Goal: Information Seeking & Learning: Find specific page/section

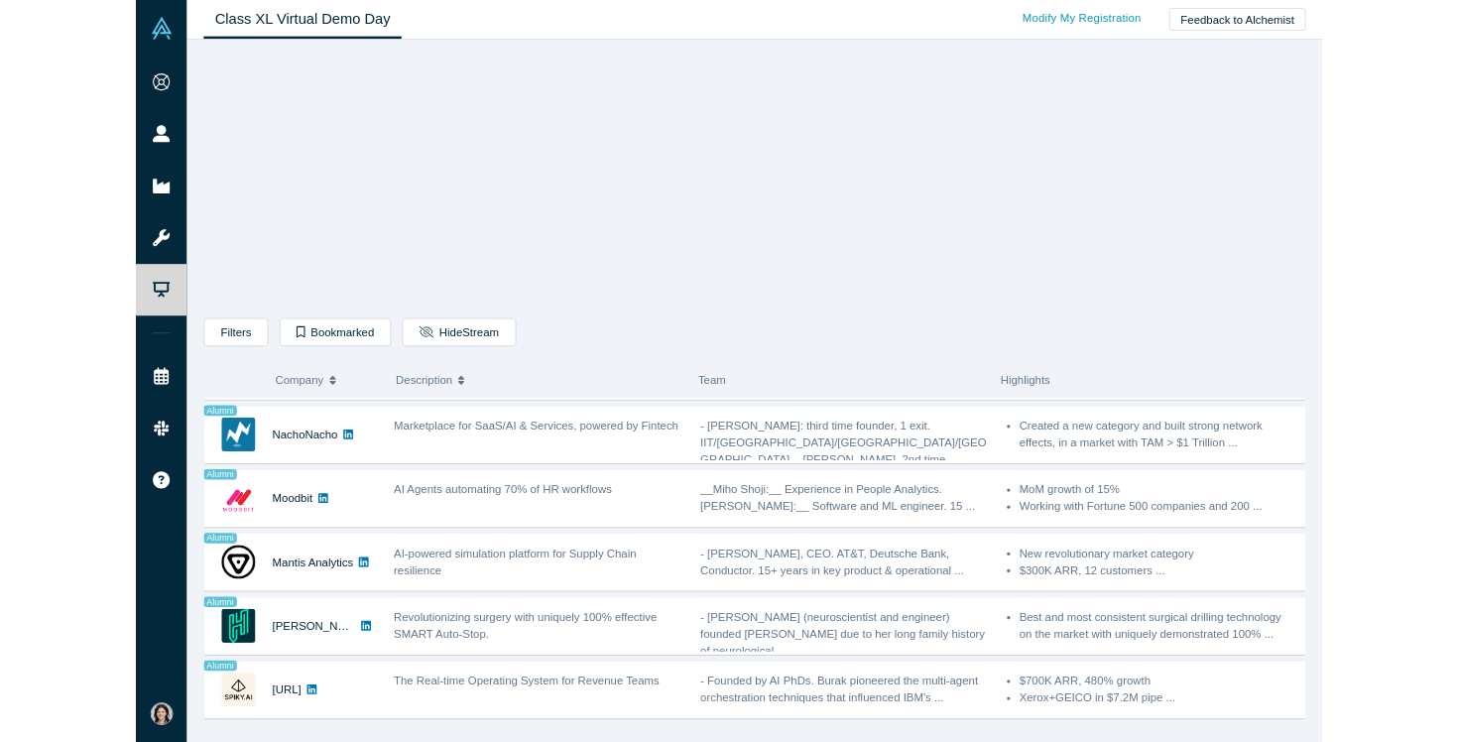
scroll to position [1504, 0]
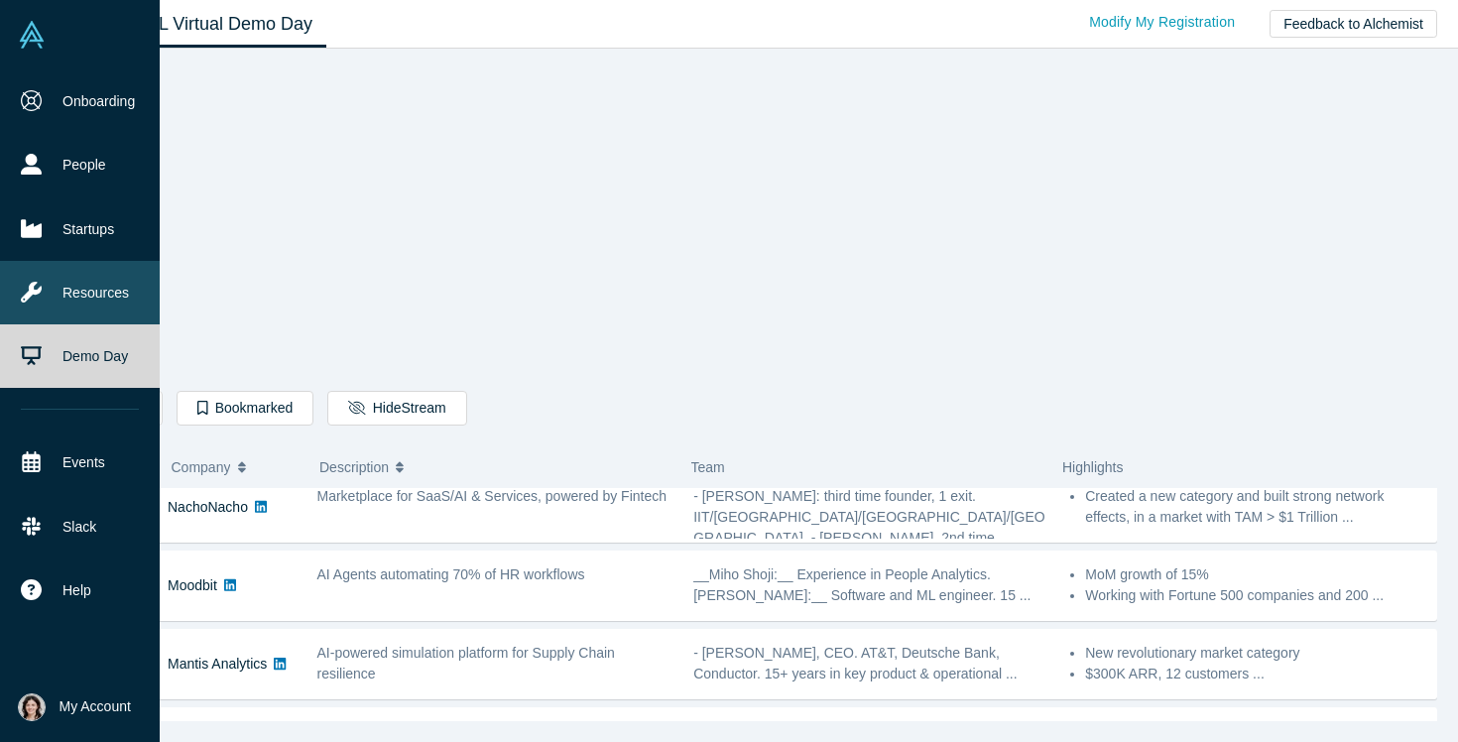
click at [79, 312] on link "Resources" at bounding box center [80, 292] width 160 height 63
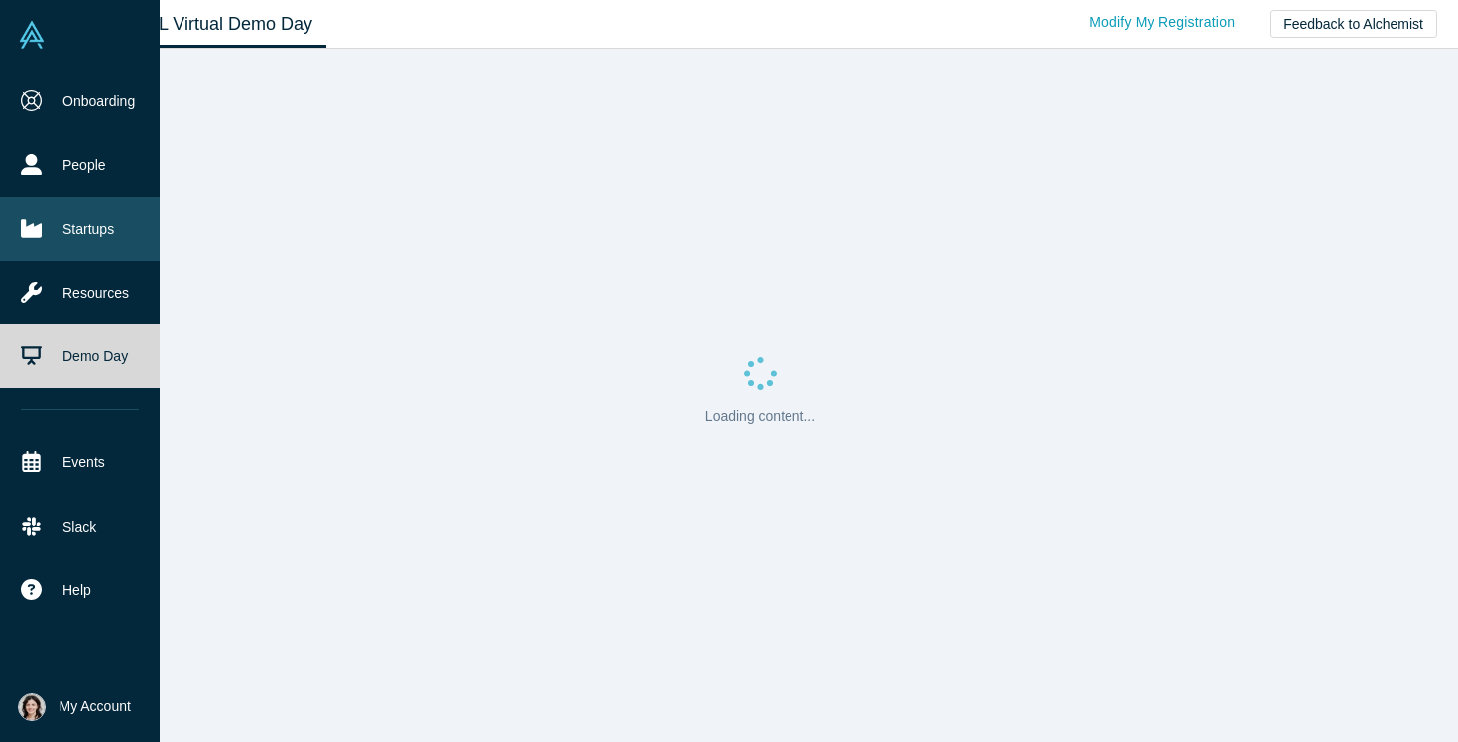
click at [85, 218] on link "Startups" at bounding box center [80, 228] width 160 height 63
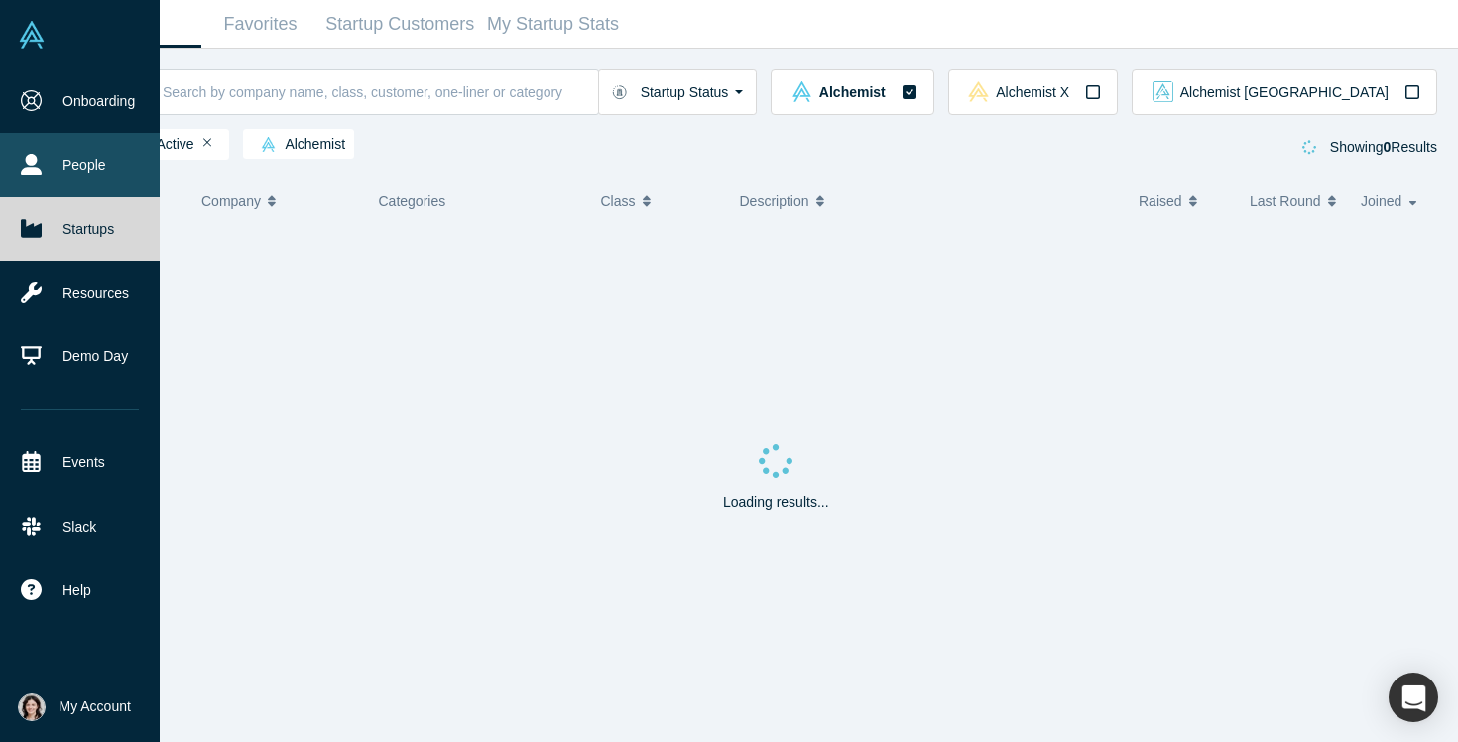
click at [83, 171] on link "People" at bounding box center [80, 164] width 160 height 63
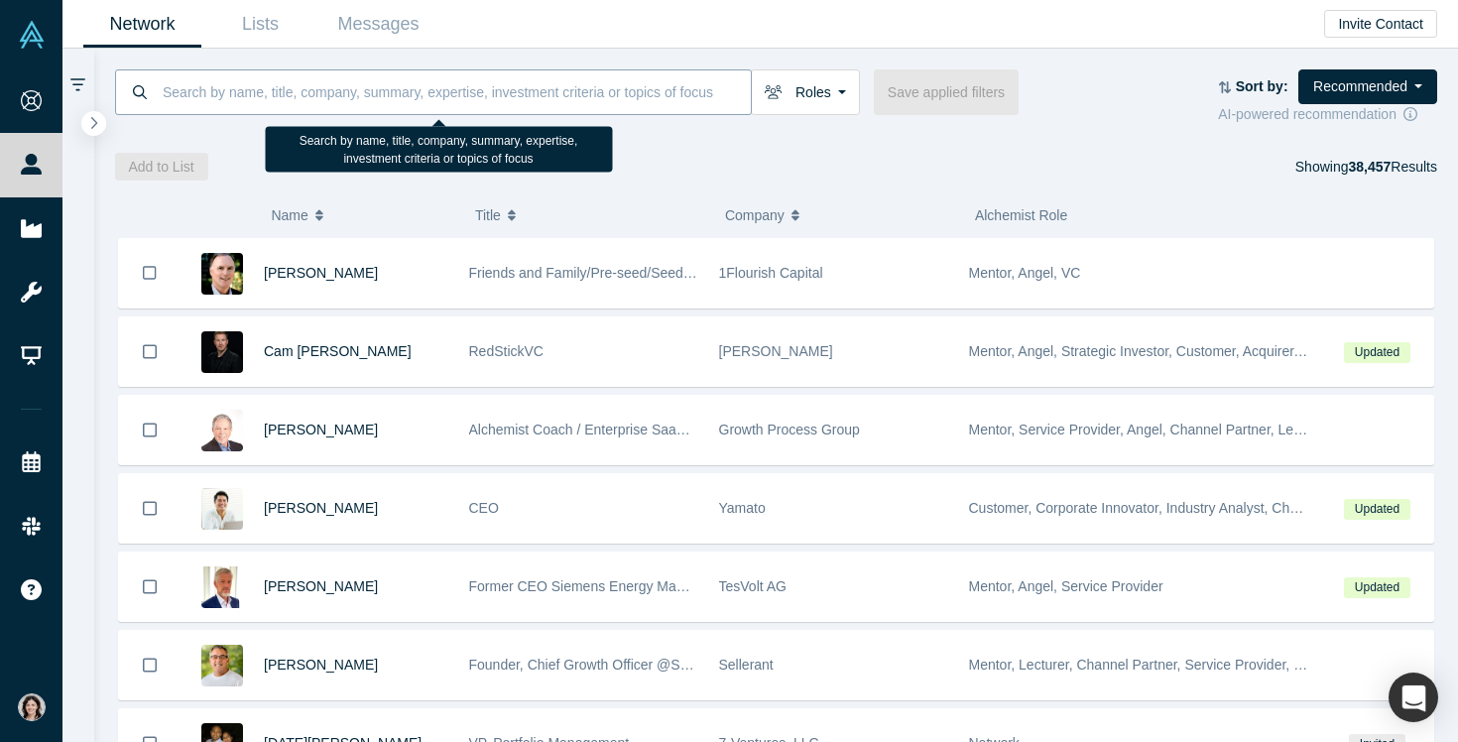
click at [488, 94] on input at bounding box center [456, 91] width 590 height 47
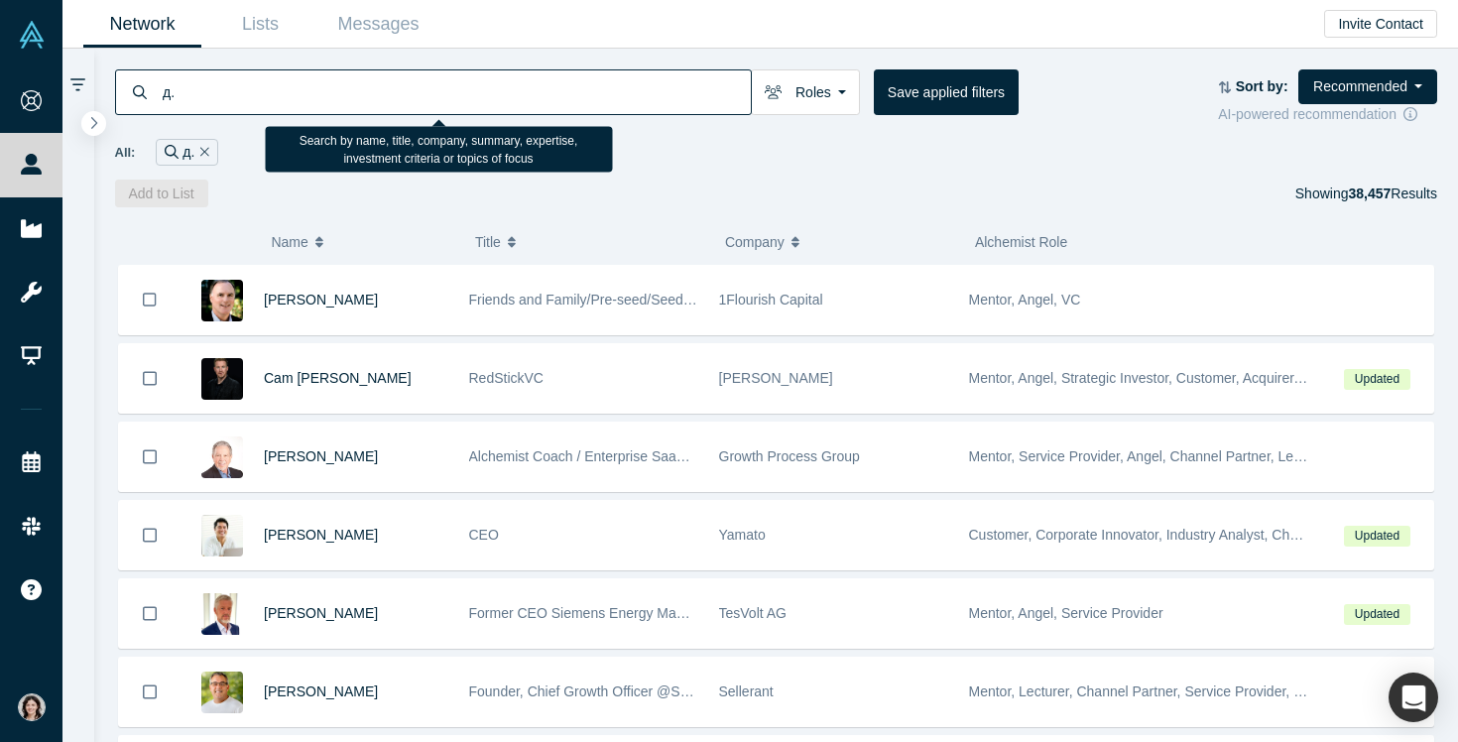
type input "д"
type input "L&D"
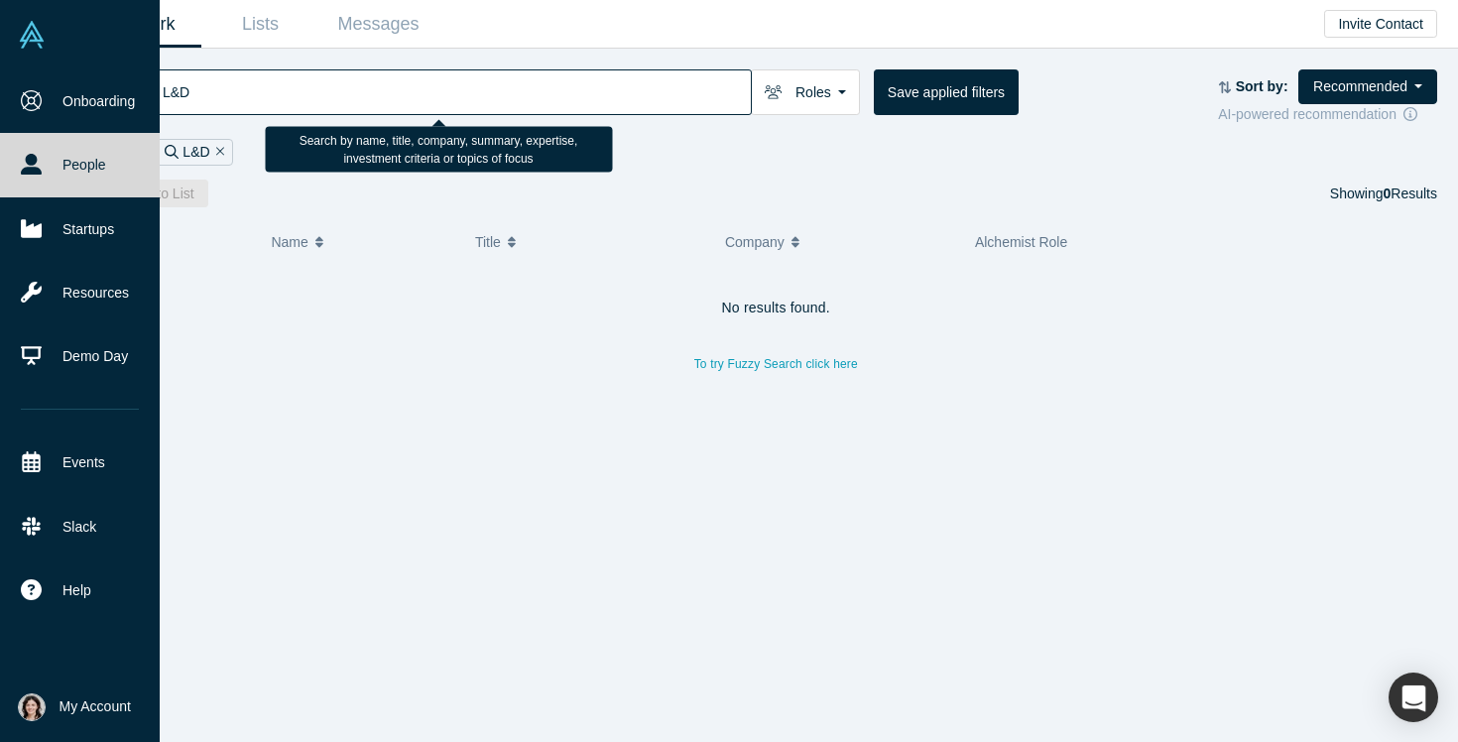
drag, startPoint x: 476, startPoint y: 94, endPoint x: 52, endPoint y: 59, distance: 426.0
click at [52, 59] on div "Onboarding People Startups Resources Demo Day Events Slack Help Contact Us GDPR…" at bounding box center [729, 371] width 1458 height 742
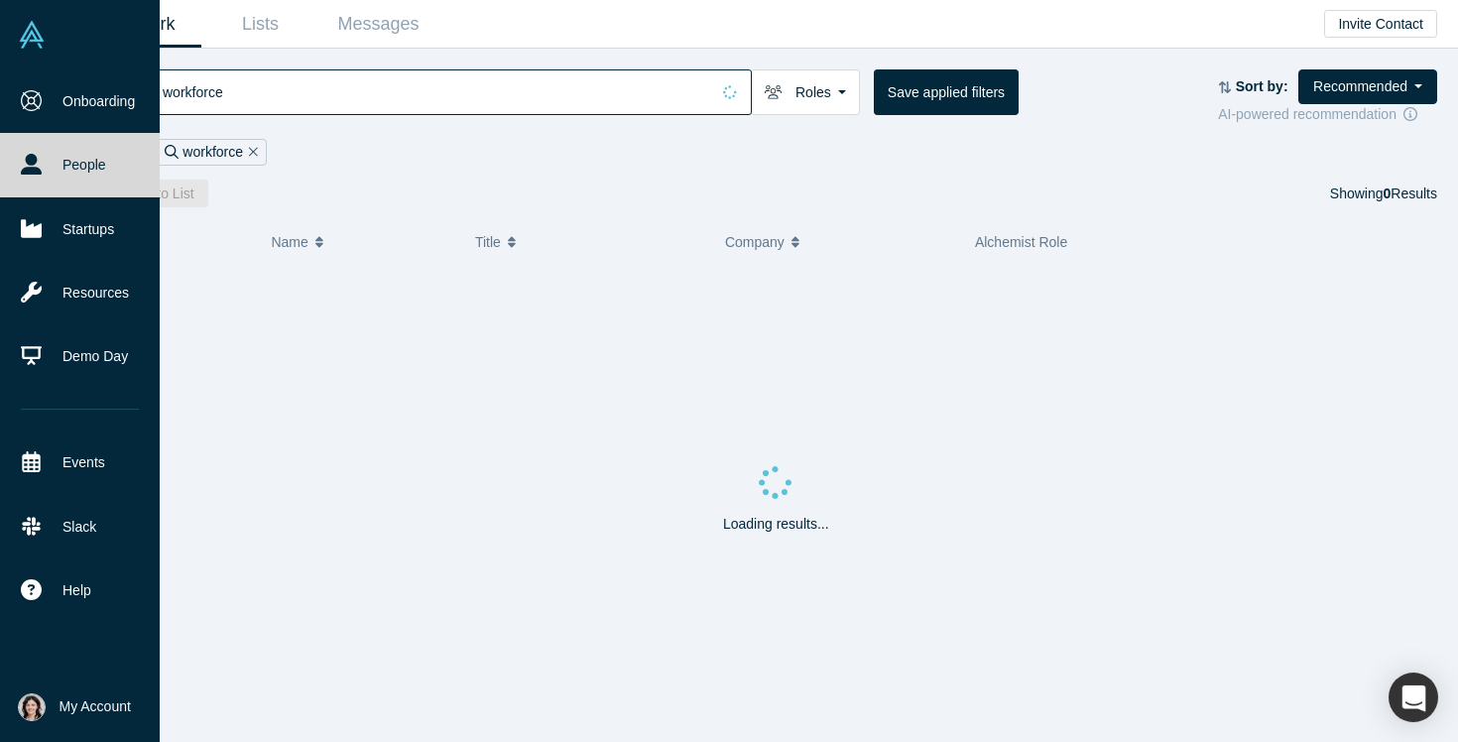
type input "workforce"
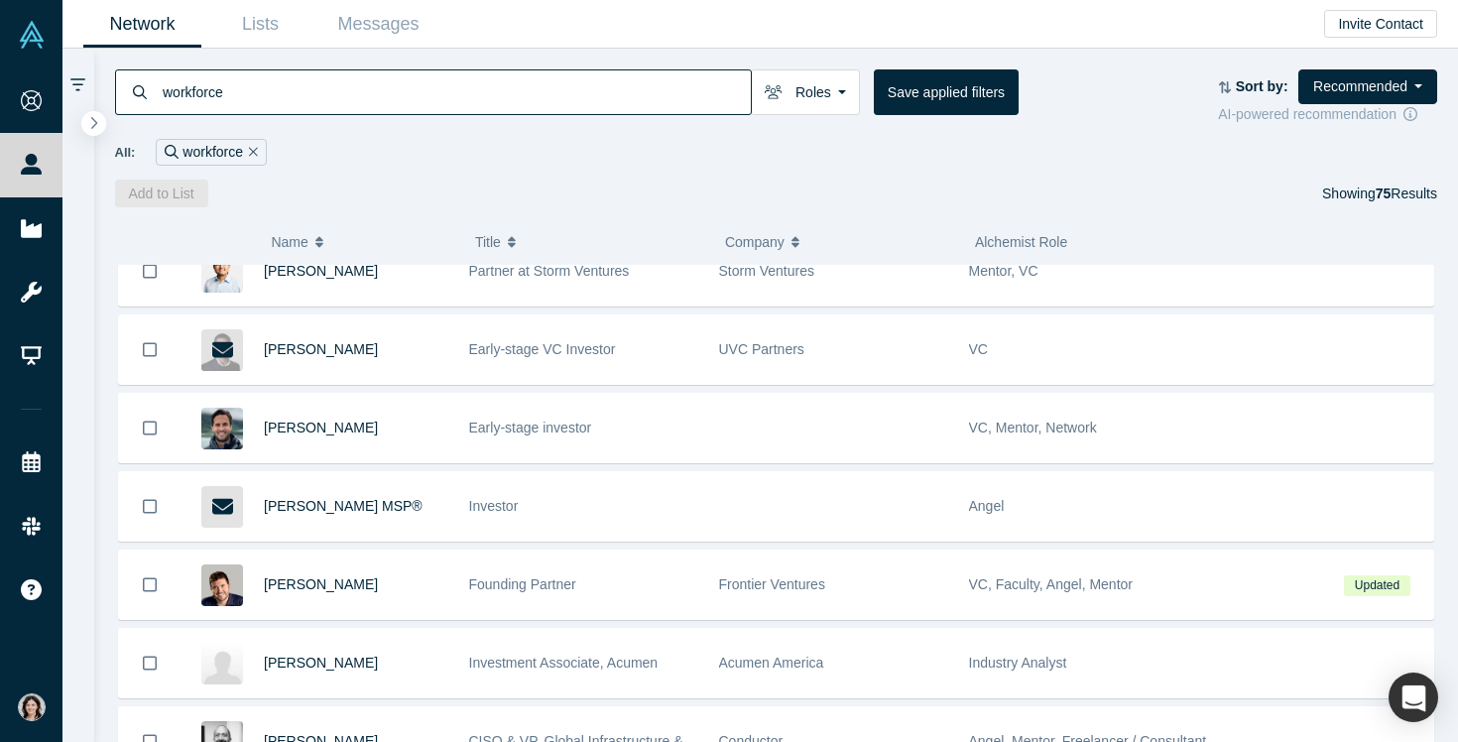
scroll to position [668, 0]
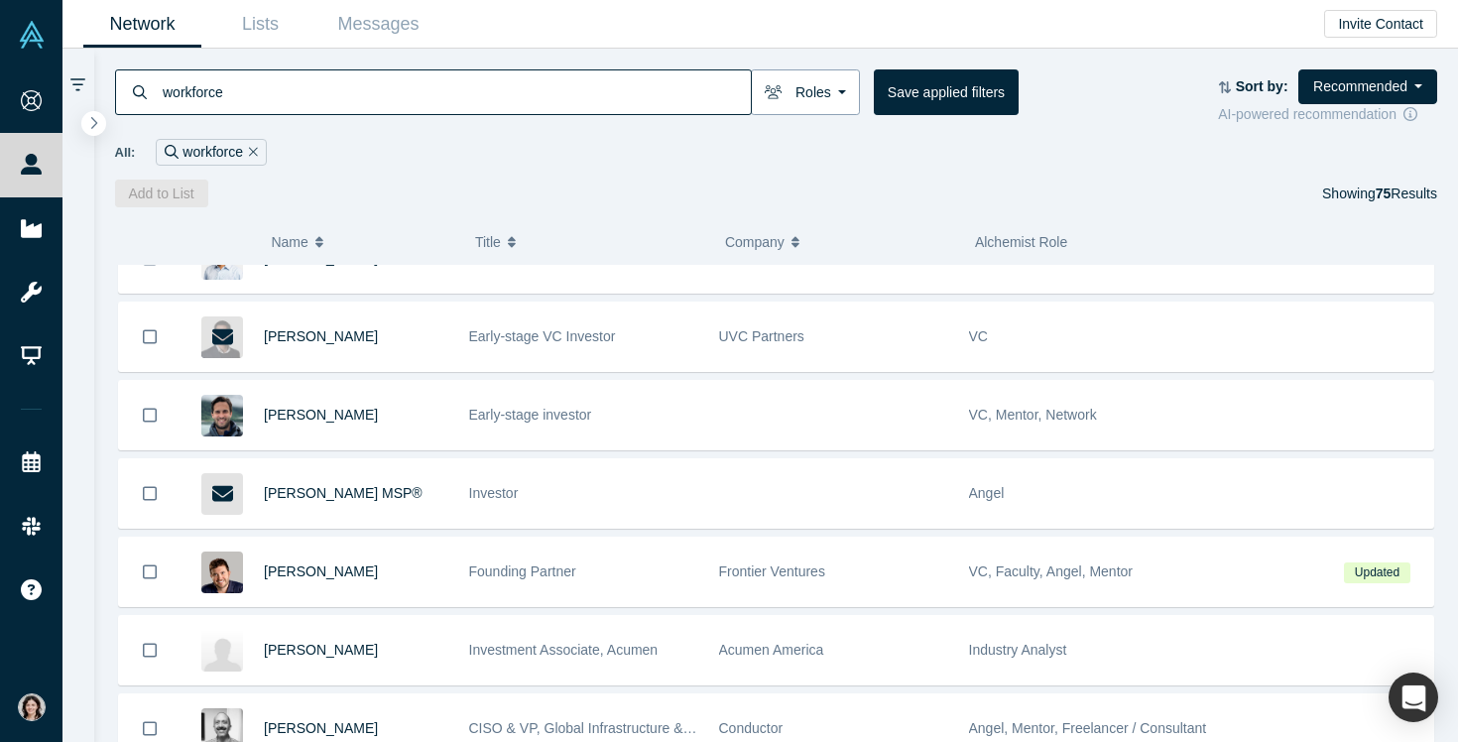
click at [803, 92] on button "Roles" at bounding box center [805, 92] width 109 height 46
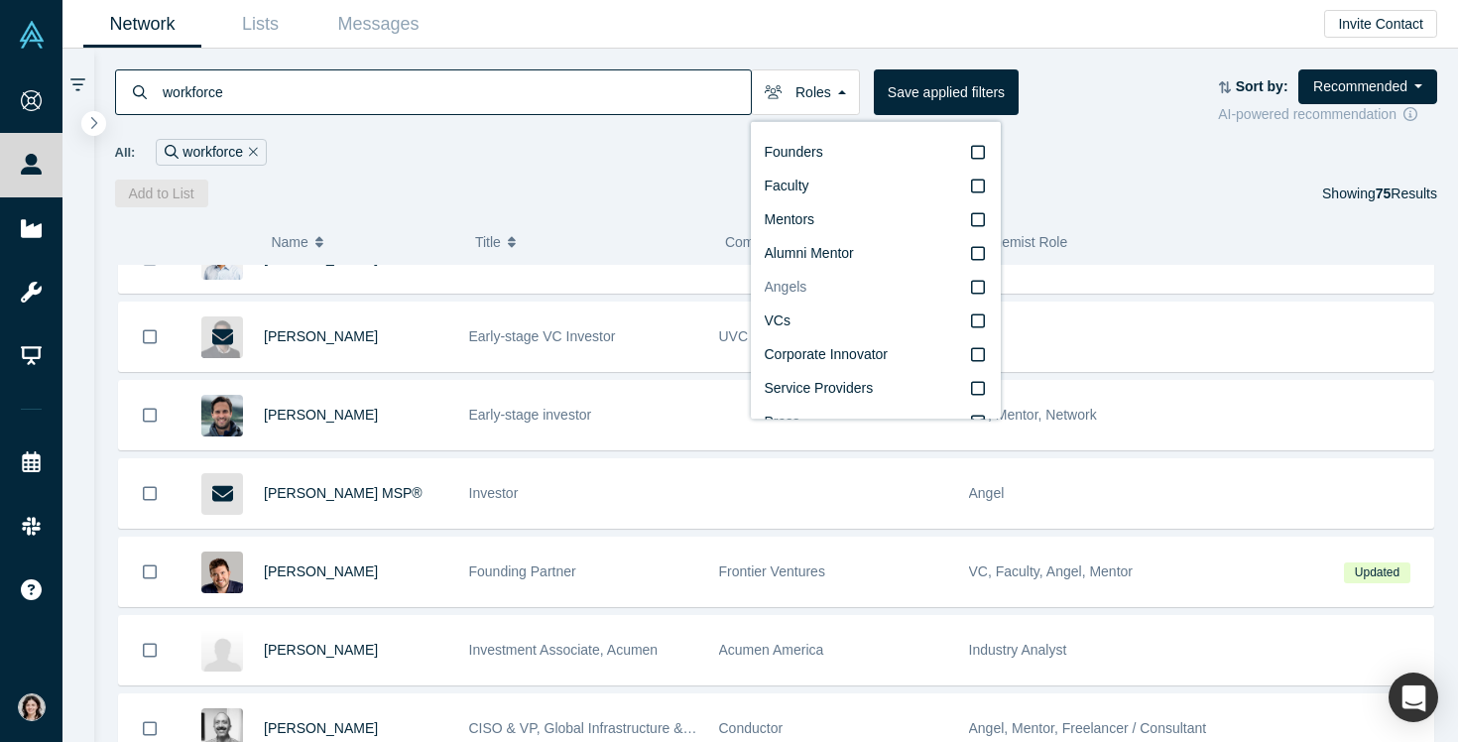
scroll to position [34, 0]
click at [975, 319] on icon at bounding box center [978, 320] width 14 height 16
click at [0, 0] on input "Corporate Innovator" at bounding box center [0, 0] width 0 height 0
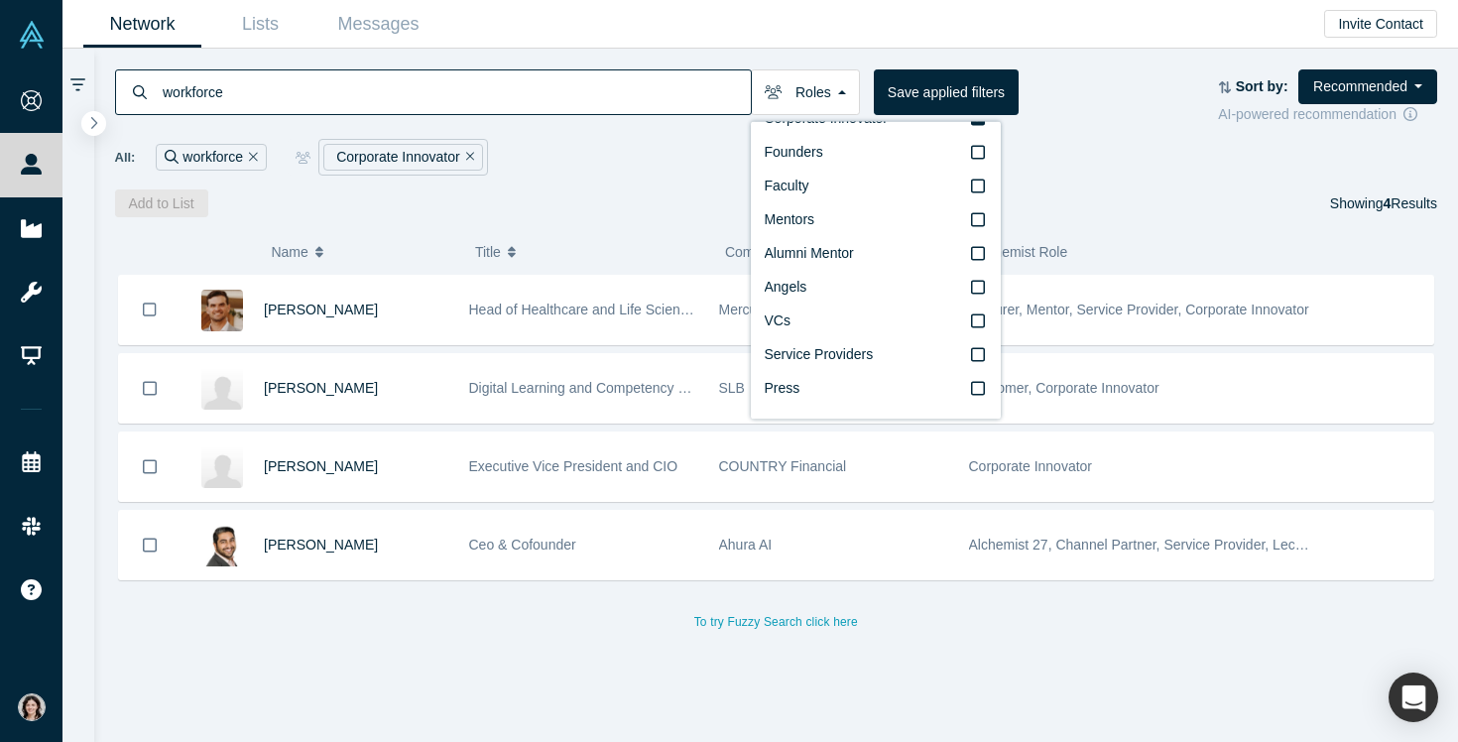
click at [614, 195] on div "Add to List Showing 4 Results" at bounding box center [776, 203] width 1323 height 28
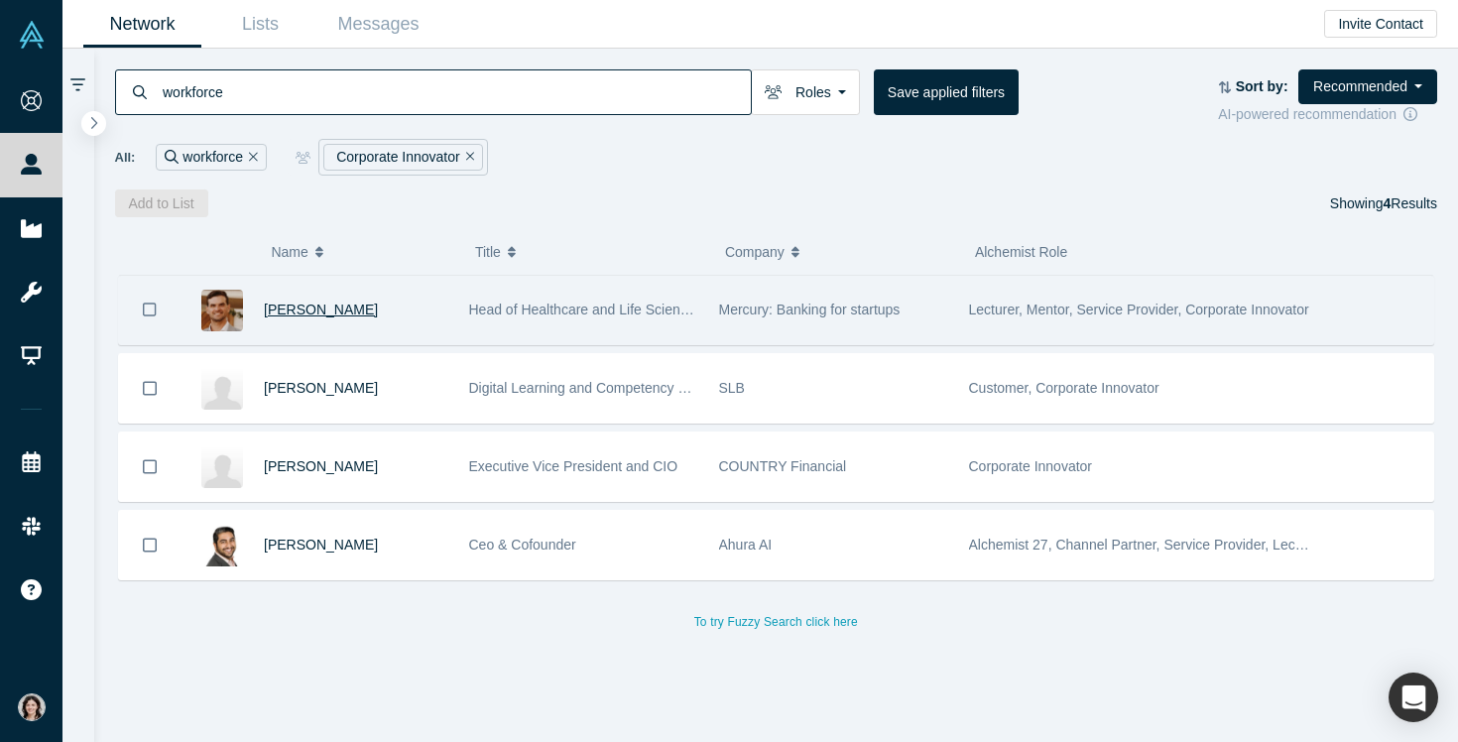
click at [294, 304] on span "[PERSON_NAME]" at bounding box center [321, 309] width 114 height 16
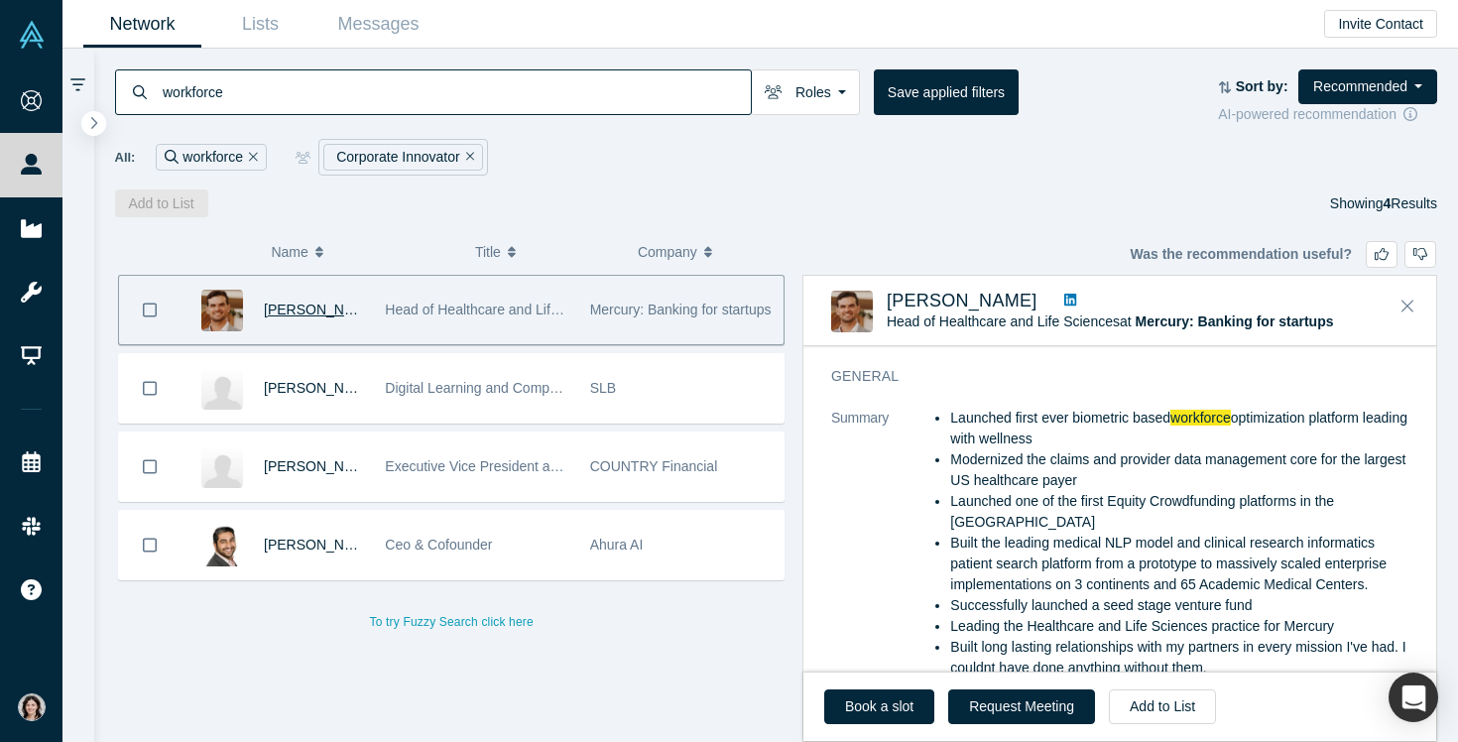
scroll to position [69, 0]
click at [1408, 307] on icon "Close" at bounding box center [1407, 306] width 12 height 12
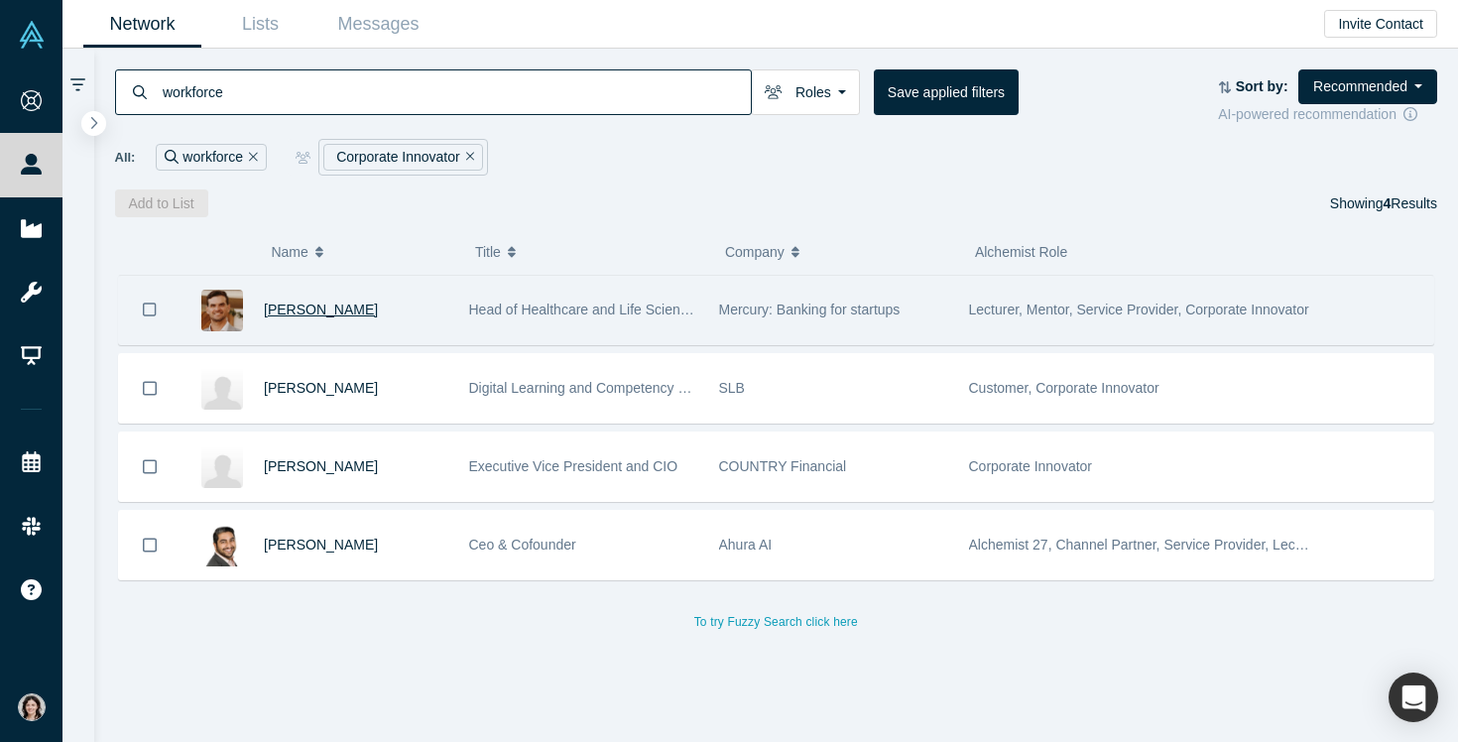
click at [254, 150] on icon "Remove Filter" at bounding box center [253, 157] width 9 height 14
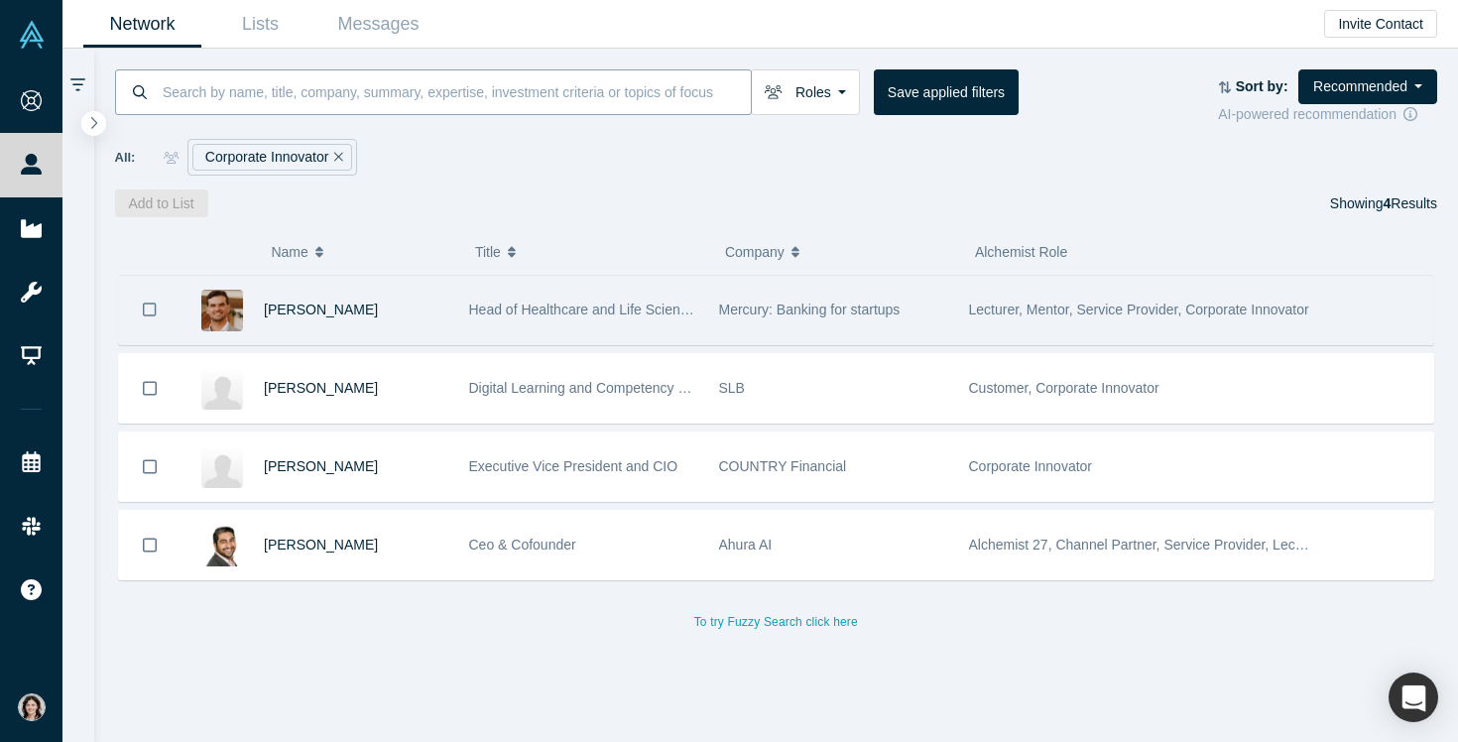
click at [233, 96] on input at bounding box center [456, 91] width 590 height 47
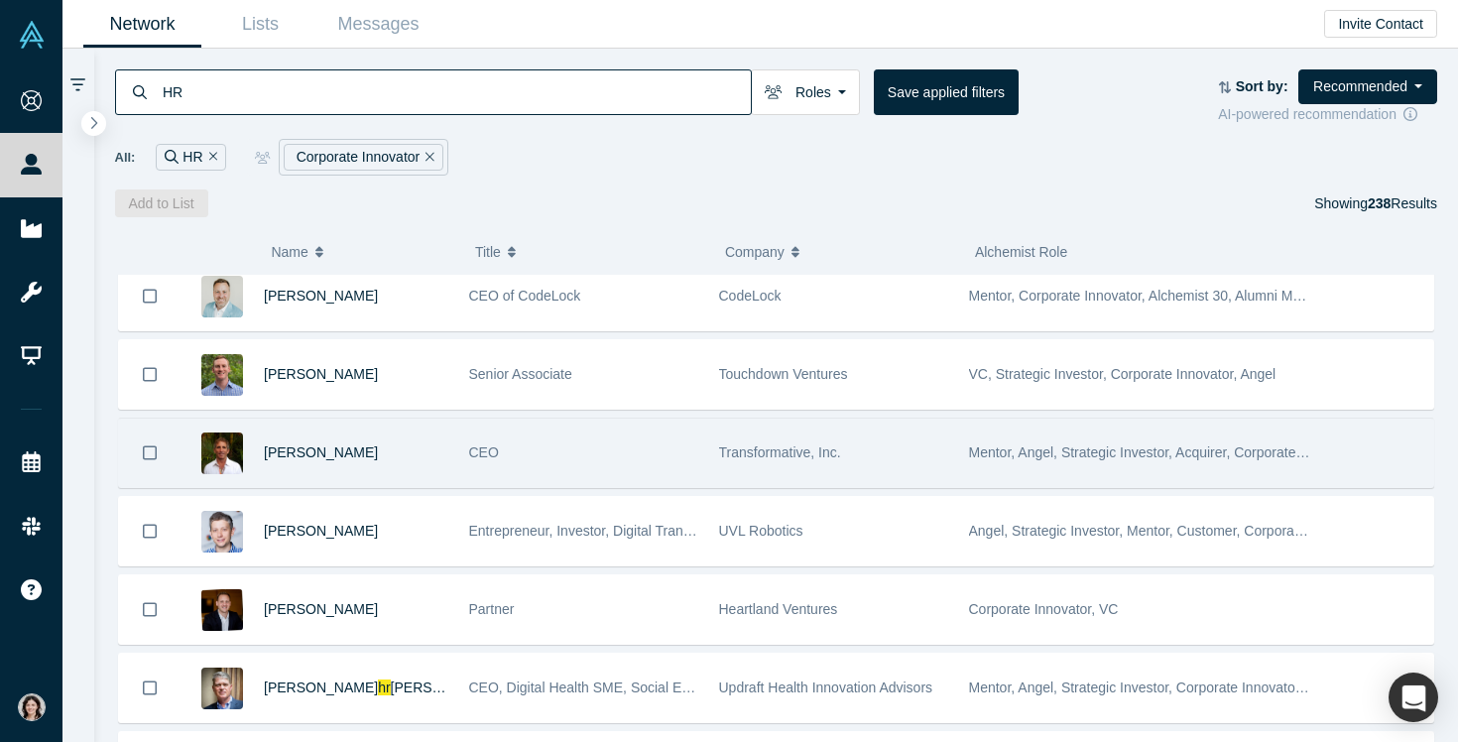
scroll to position [895, 0]
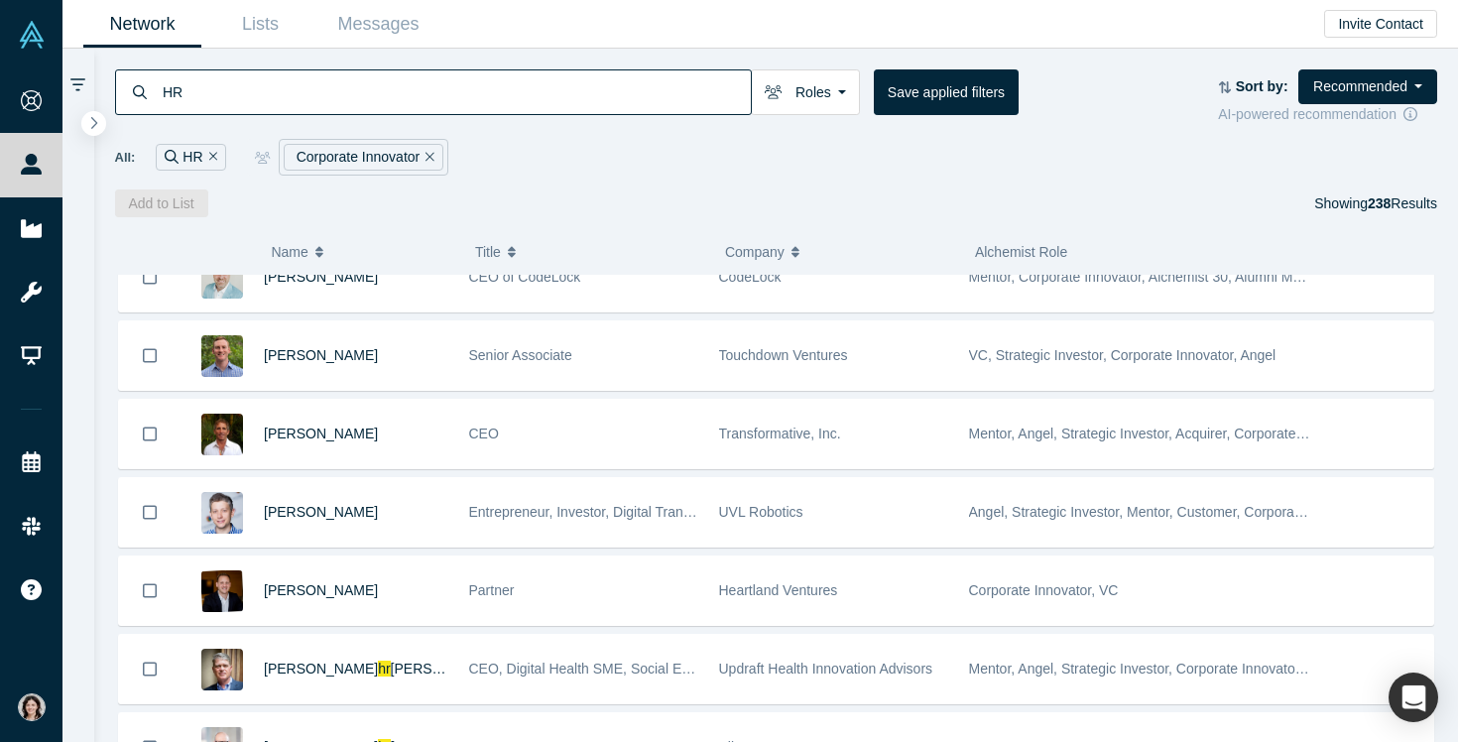
drag, startPoint x: 206, startPoint y: 95, endPoint x: 125, endPoint y: 91, distance: 81.4
click at [125, 91] on div "HR" at bounding box center [433, 92] width 637 height 46
type input "learning"
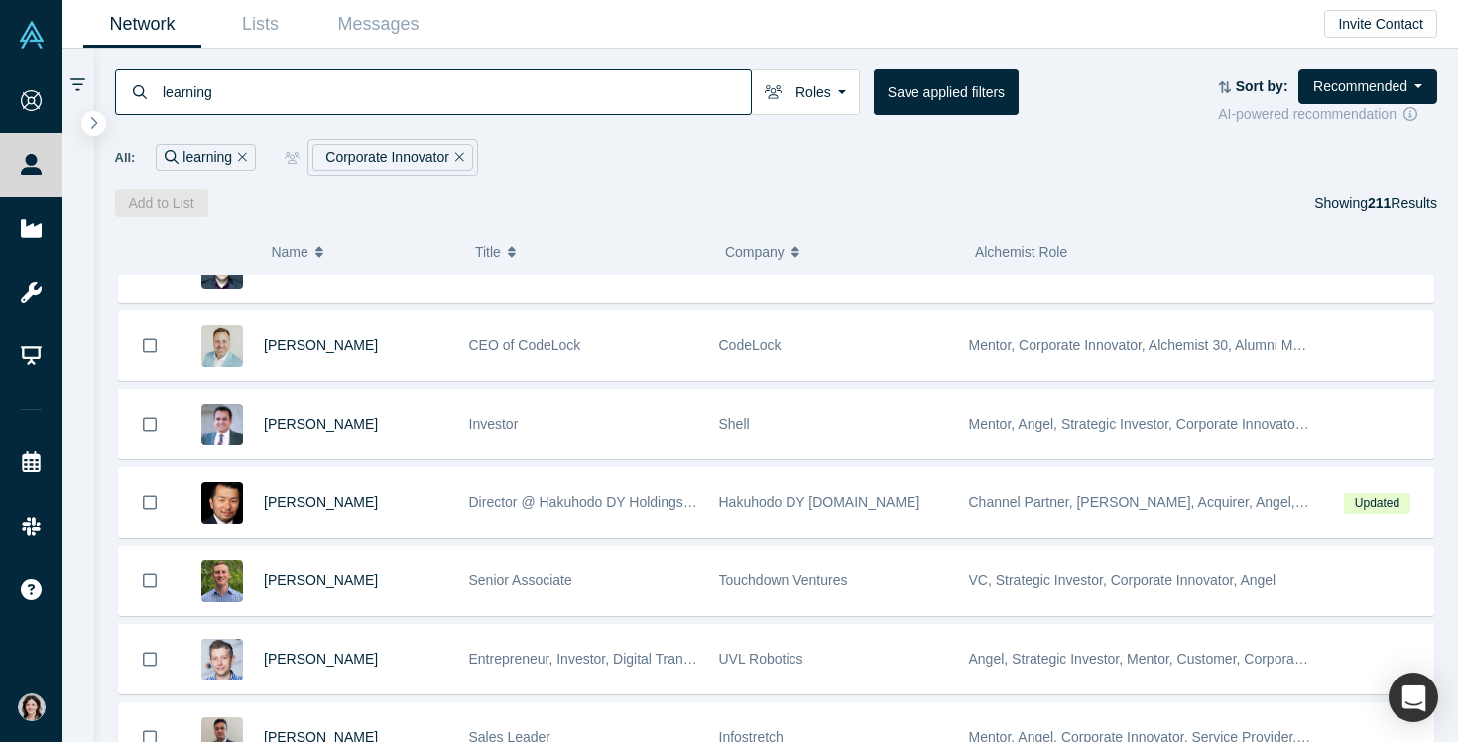
scroll to position [909, 0]
